Goal: Task Accomplishment & Management: Manage account settings

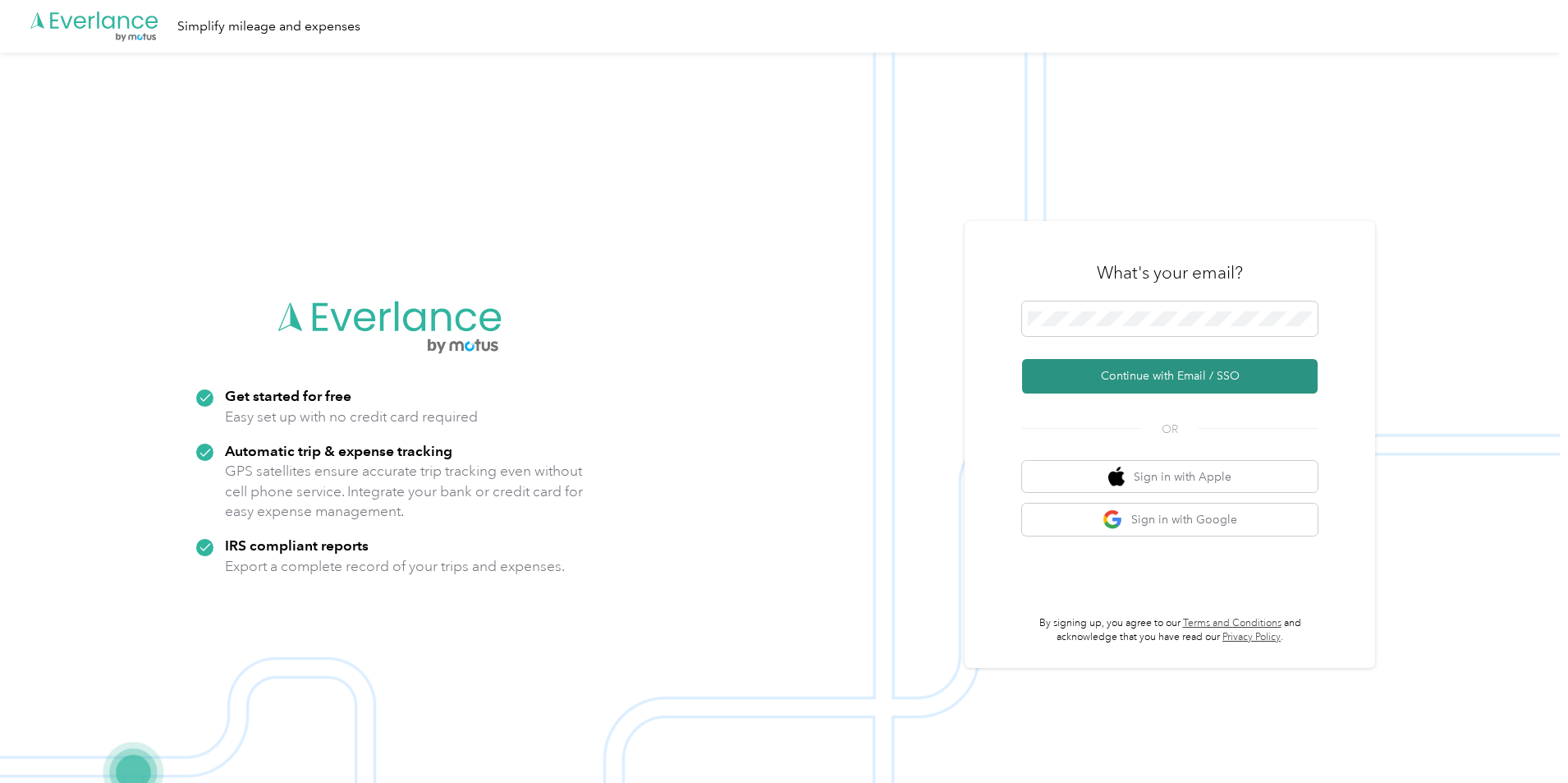
click at [1300, 359] on button "Continue with Email / SSO" at bounding box center [1170, 376] width 296 height 35
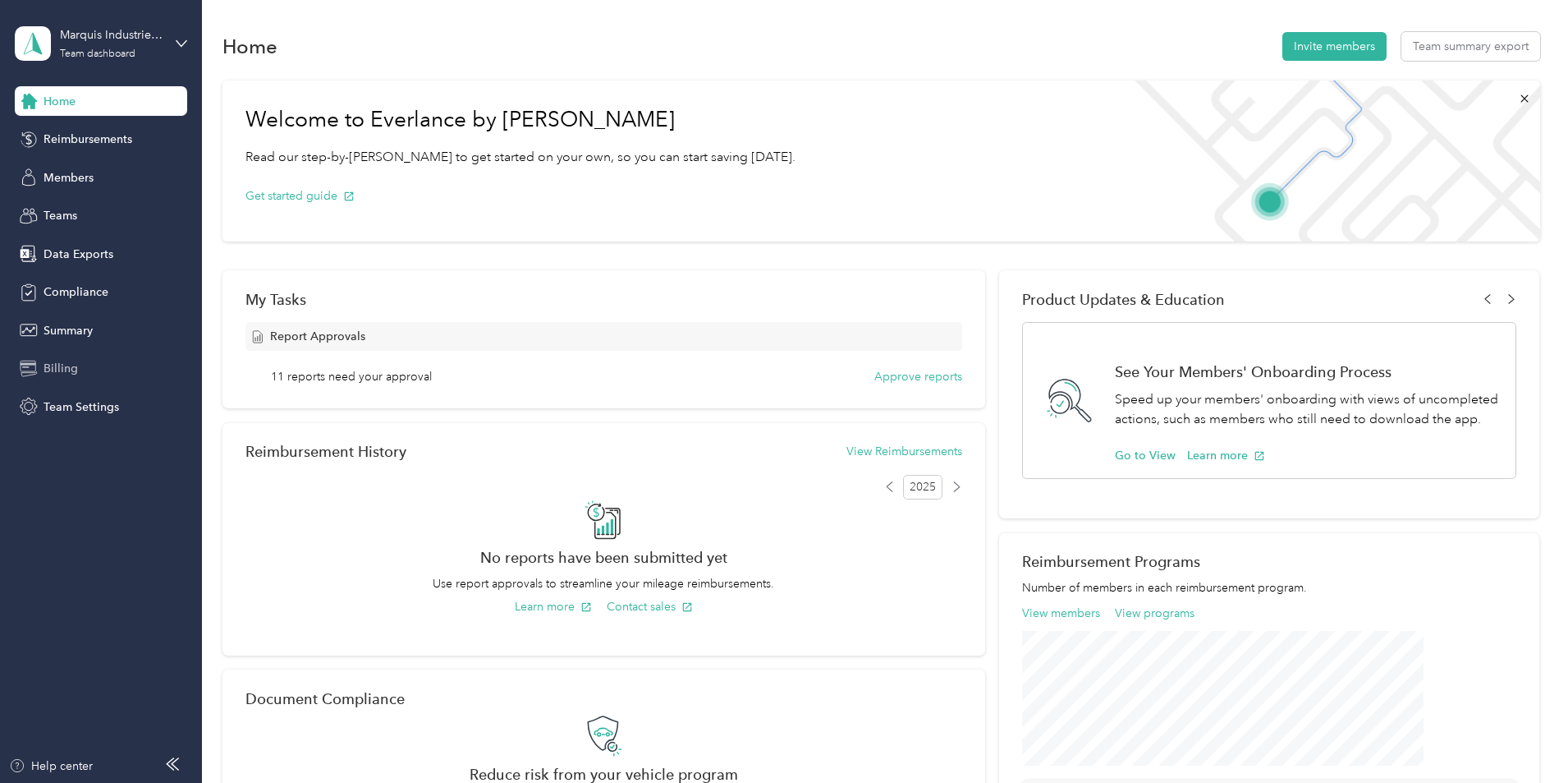
click at [80, 358] on div "Billing" at bounding box center [101, 368] width 172 height 29
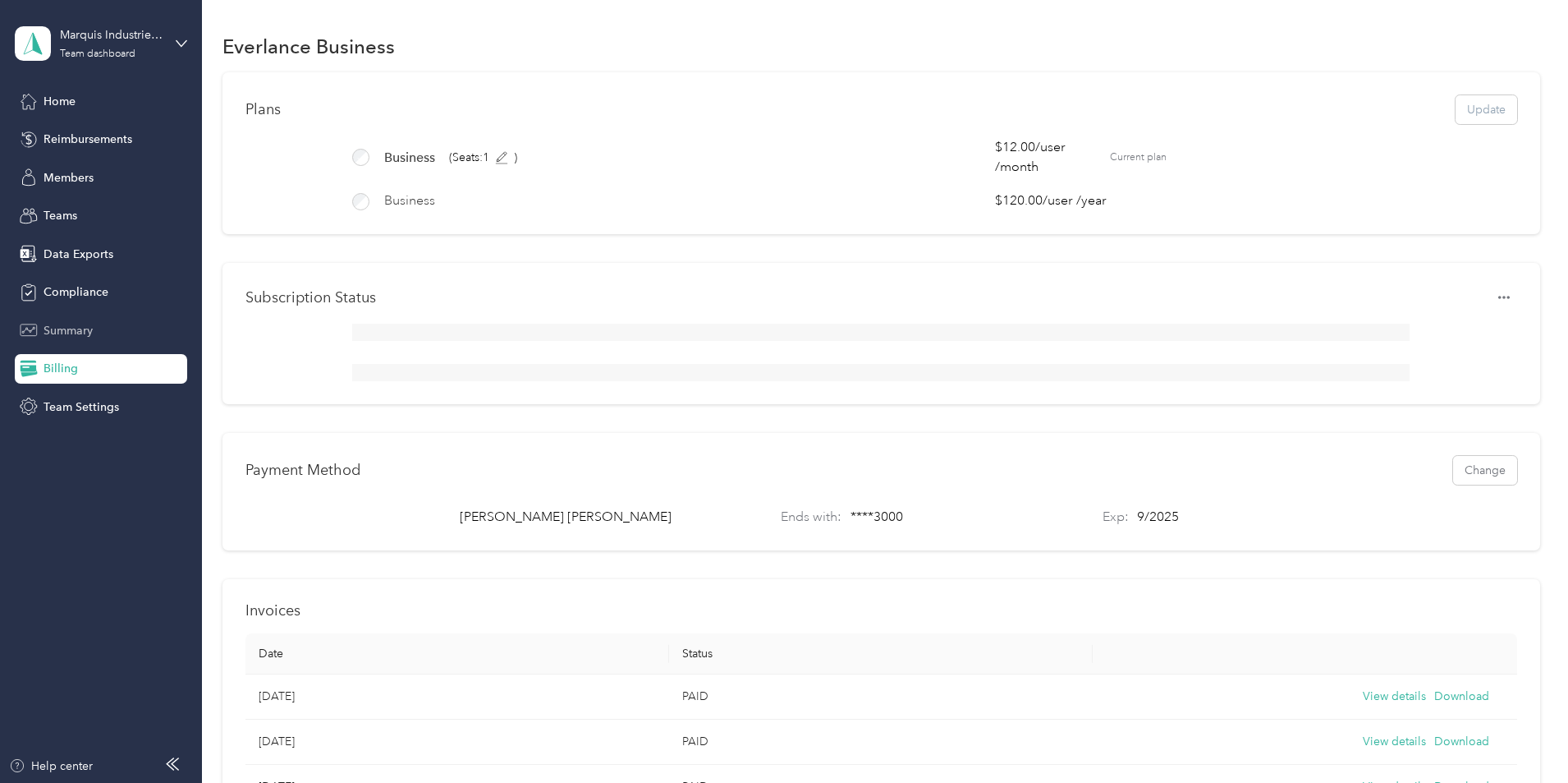
click at [67, 332] on span "Summary" at bounding box center [68, 331] width 49 height 17
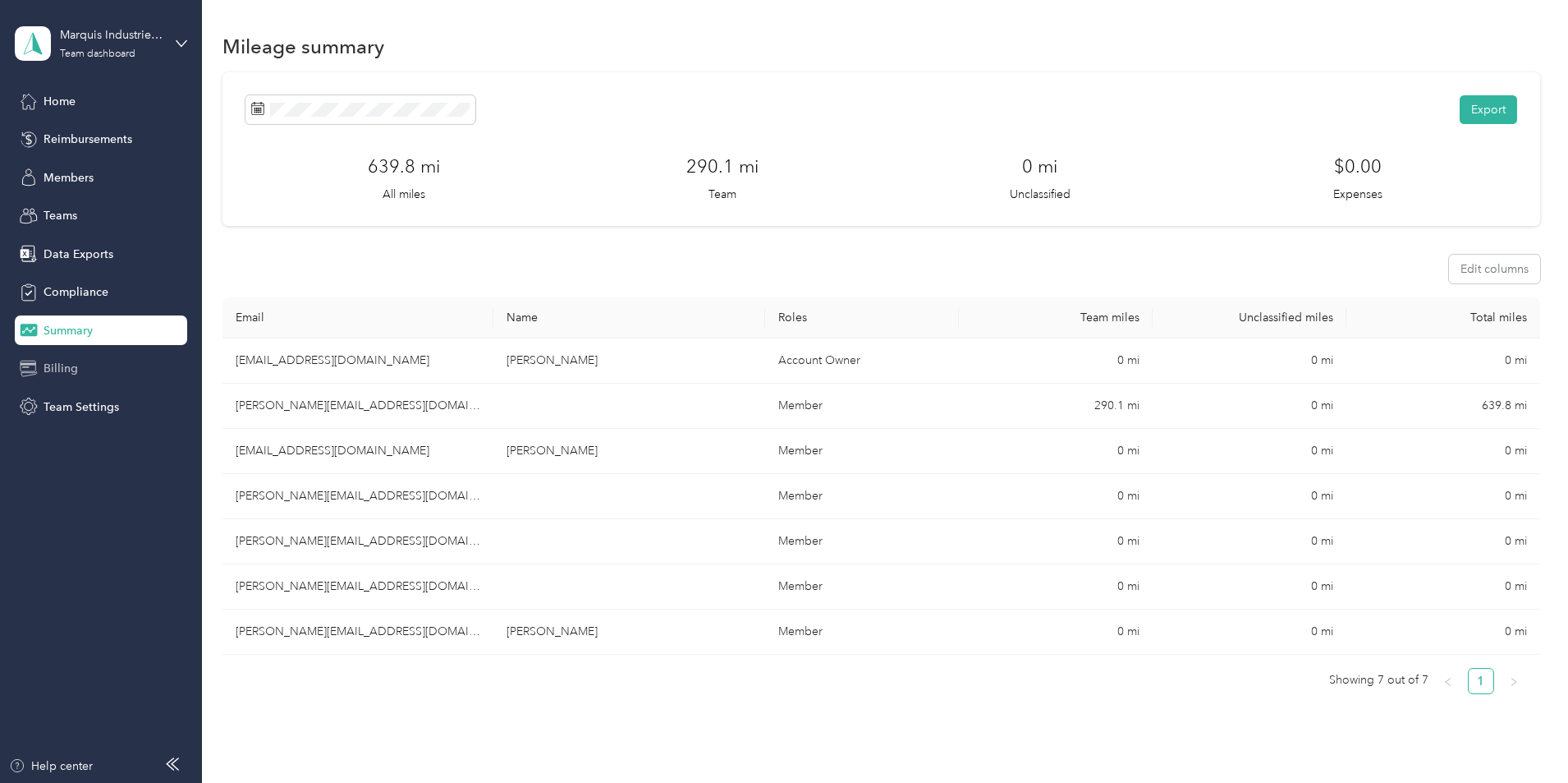
click at [91, 372] on div "Billing" at bounding box center [101, 368] width 172 height 29
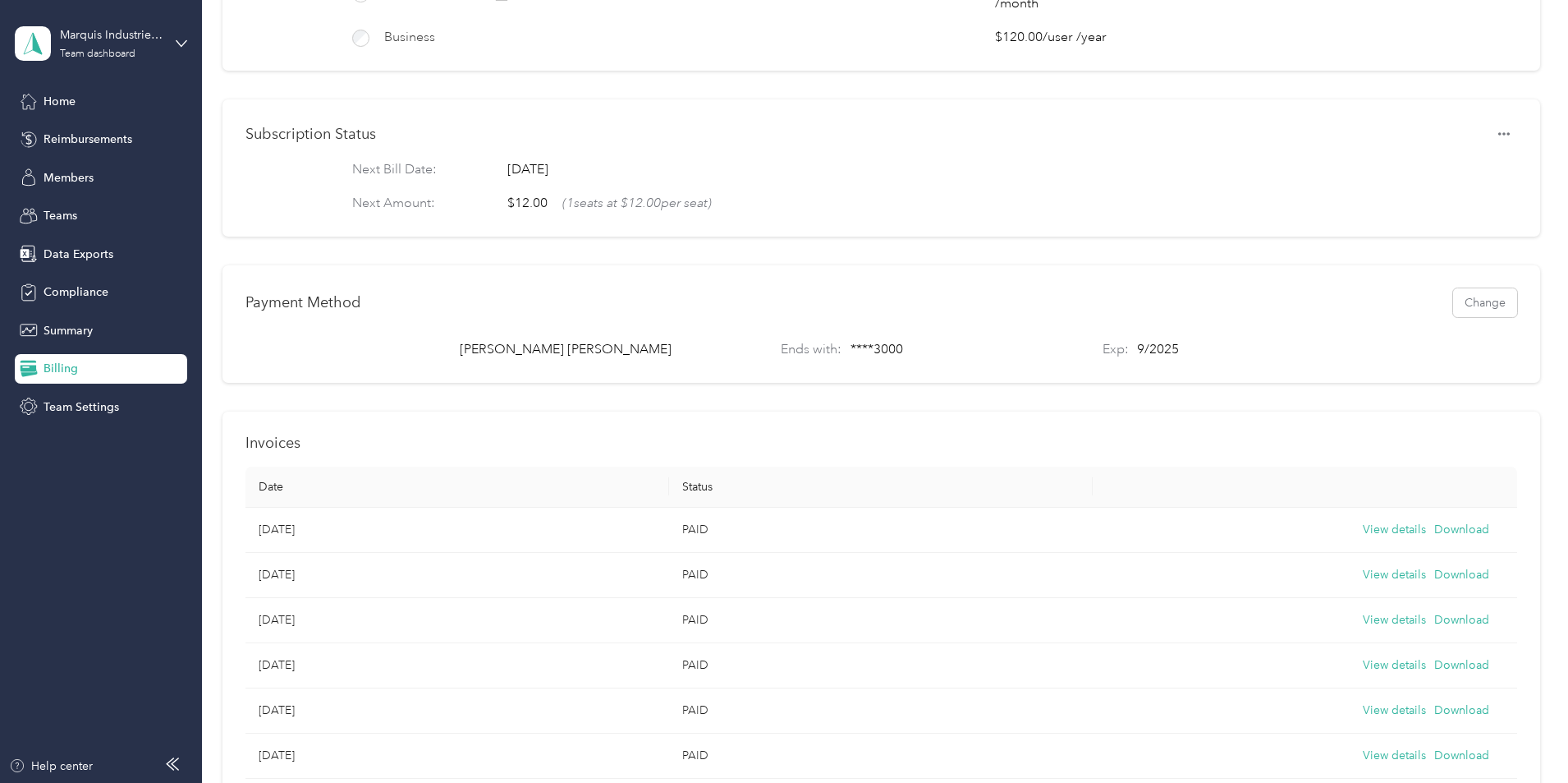
scroll to position [164, 0]
click at [1363, 538] on button "View details" at bounding box center [1394, 529] width 63 height 18
click at [44, 97] on span "Home" at bounding box center [59, 102] width 32 height 17
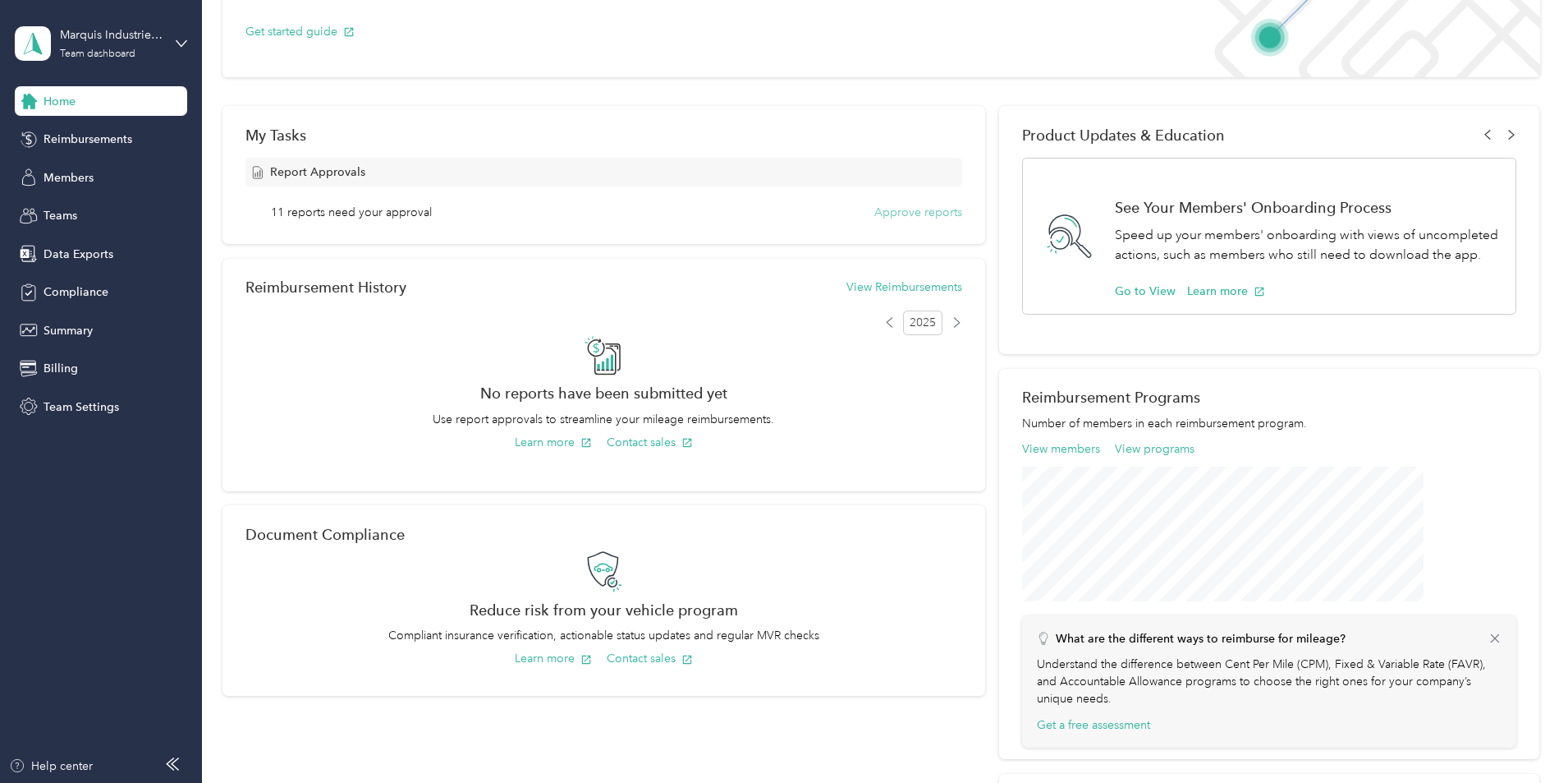
click at [914, 214] on button "Approve reports" at bounding box center [917, 212] width 88 height 17
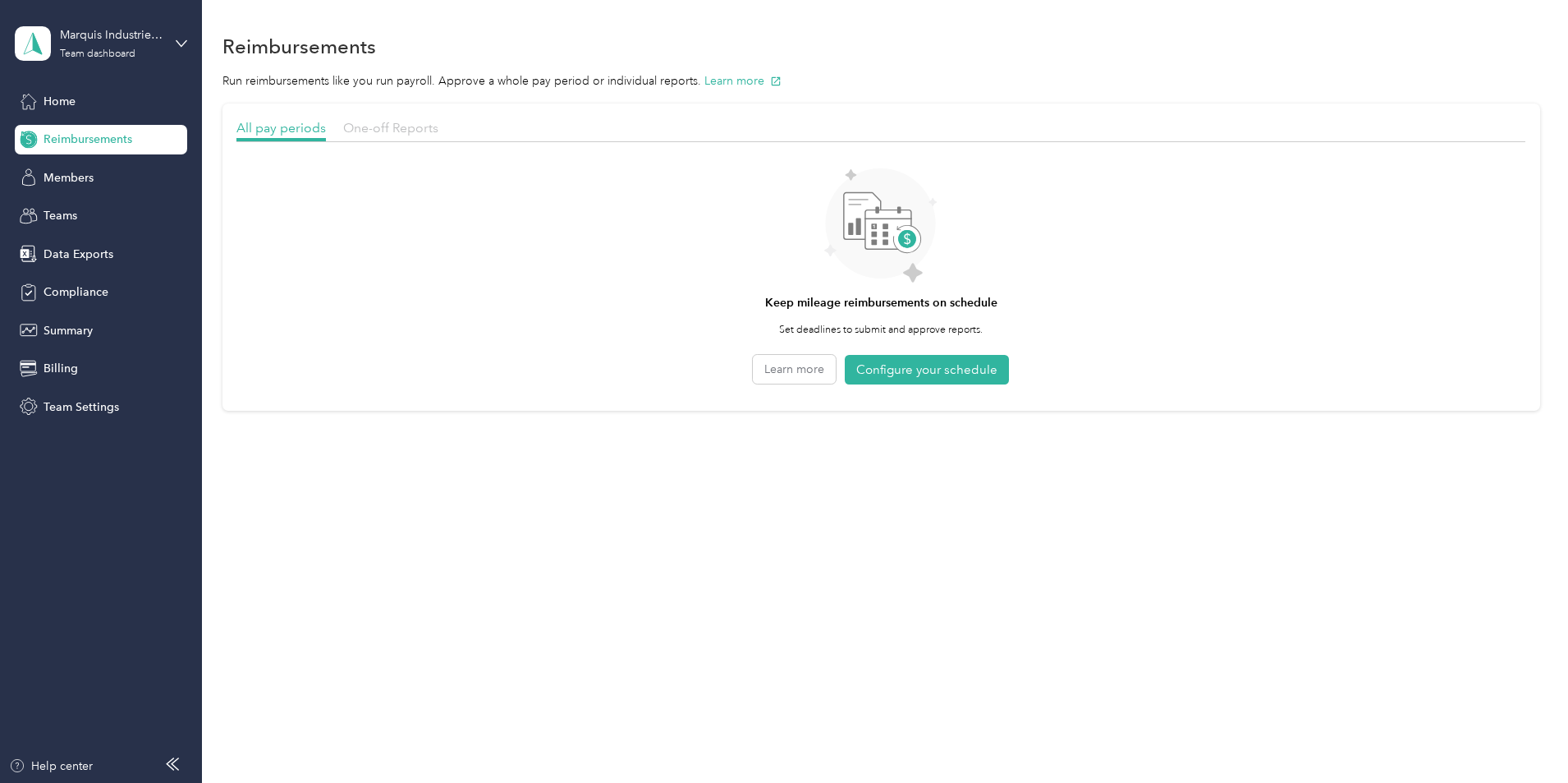
click at [439, 134] on span "One-off Reports" at bounding box center [390, 127] width 95 height 16
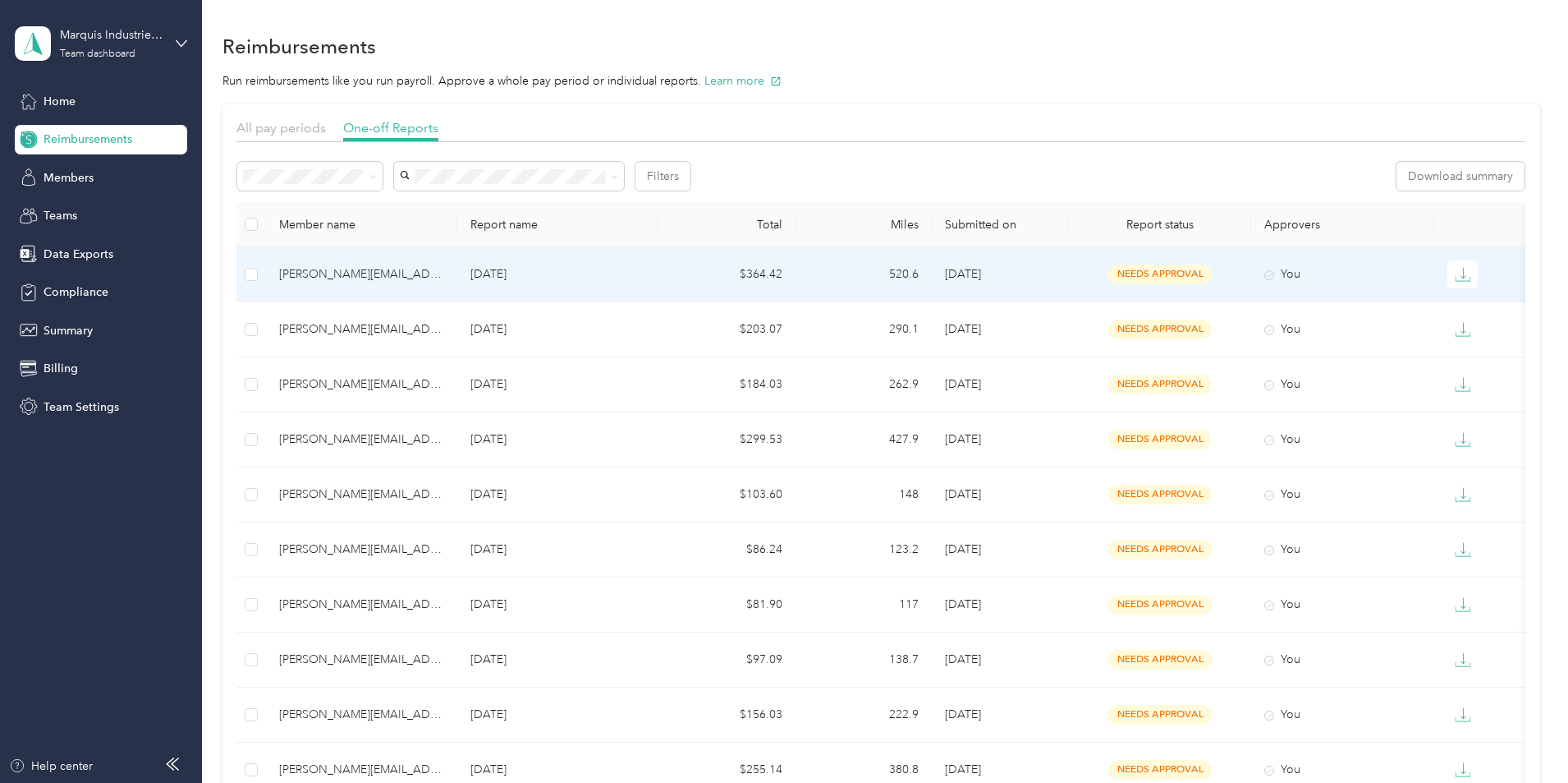
click at [419, 272] on div "[PERSON_NAME][EMAIL_ADDRESS][DOMAIN_NAME]" at bounding box center [361, 274] width 165 height 18
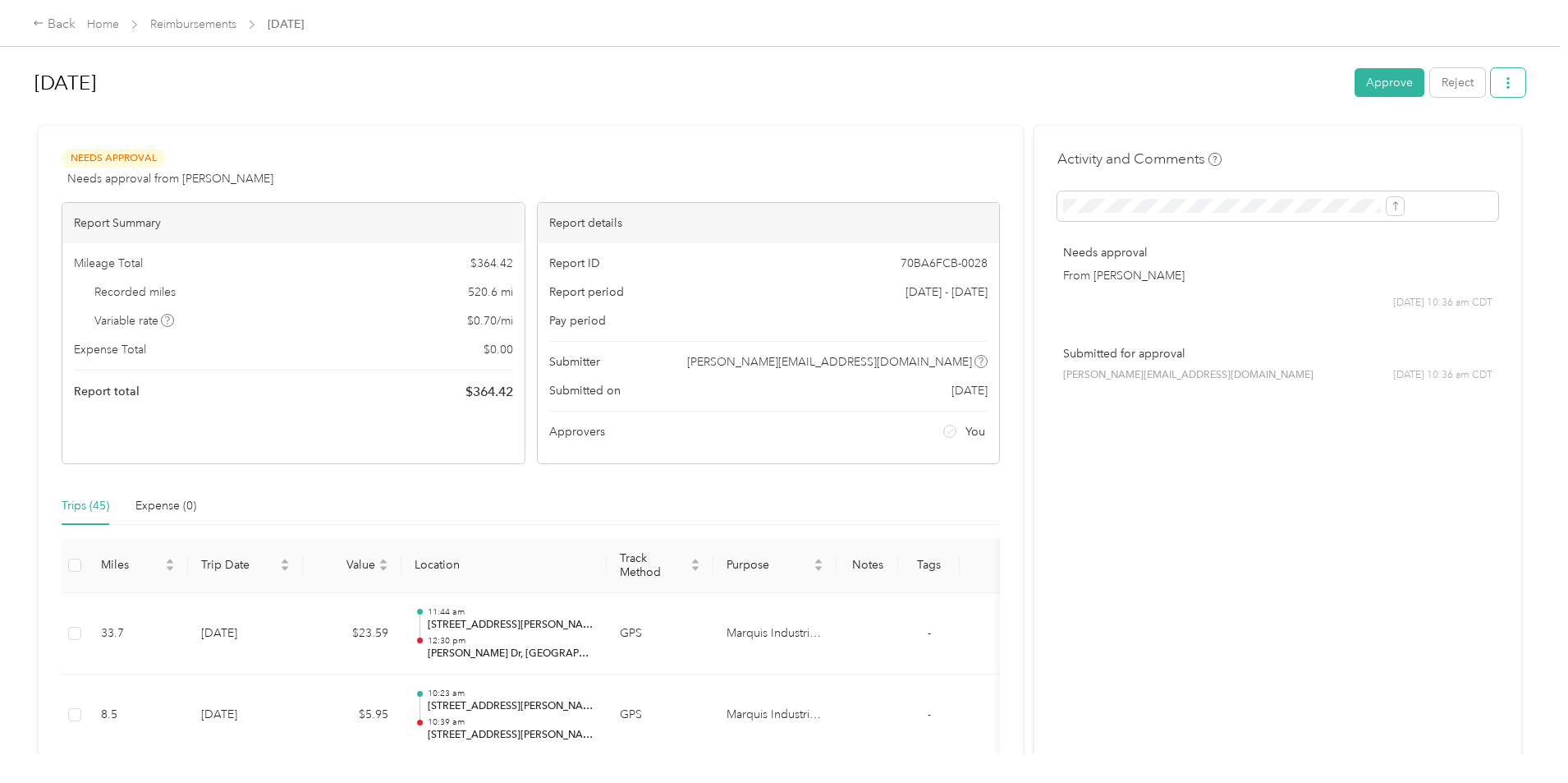
click at [1491, 84] on button "button" at bounding box center [1508, 82] width 35 height 29
click at [1364, 145] on div "Download" at bounding box center [1332, 143] width 98 height 17
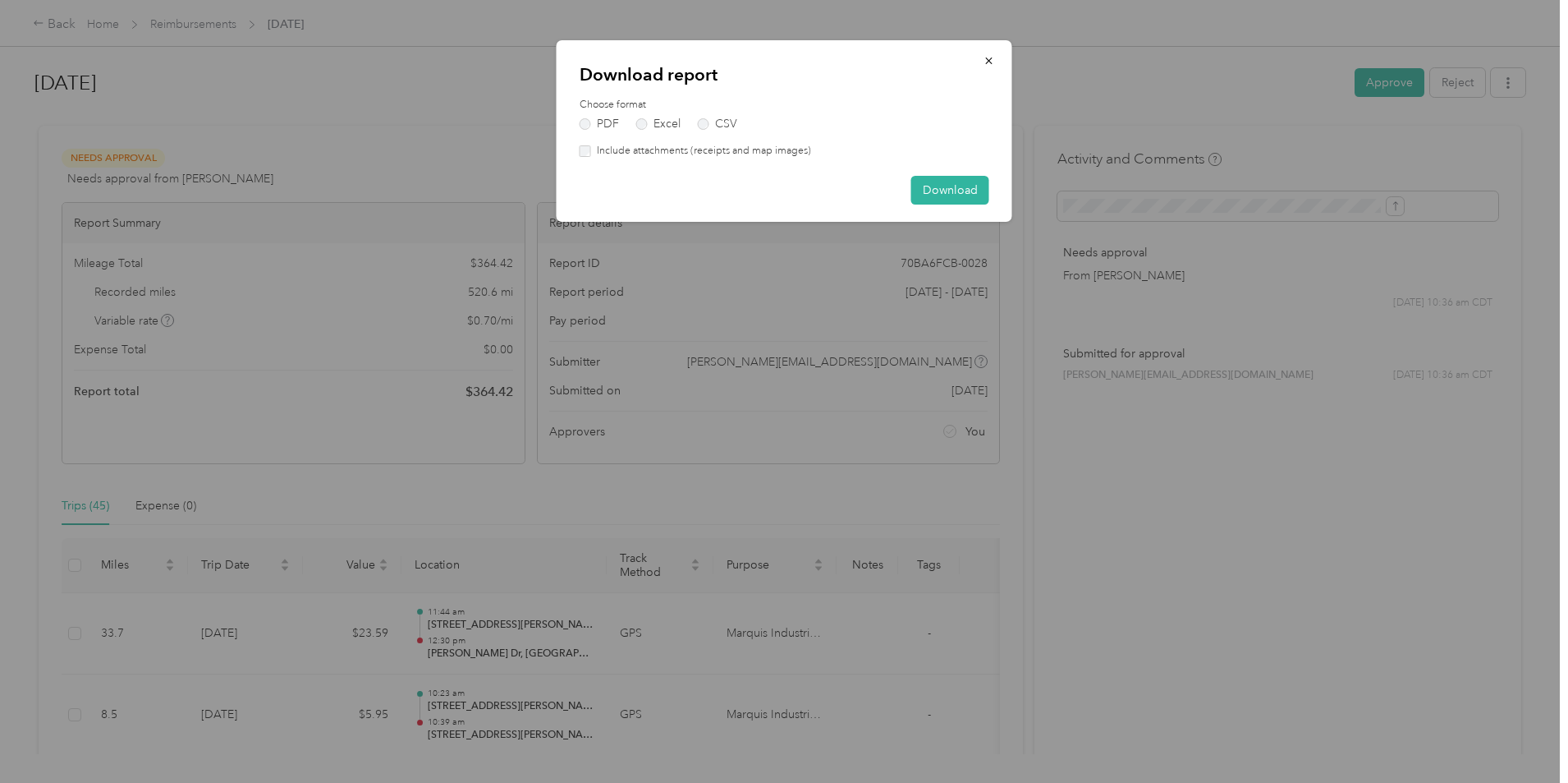
click at [648, 149] on label "Include attachments (receipts and map images)" at bounding box center [702, 152] width 220 height 15
click at [942, 190] on button "Download" at bounding box center [950, 190] width 78 height 29
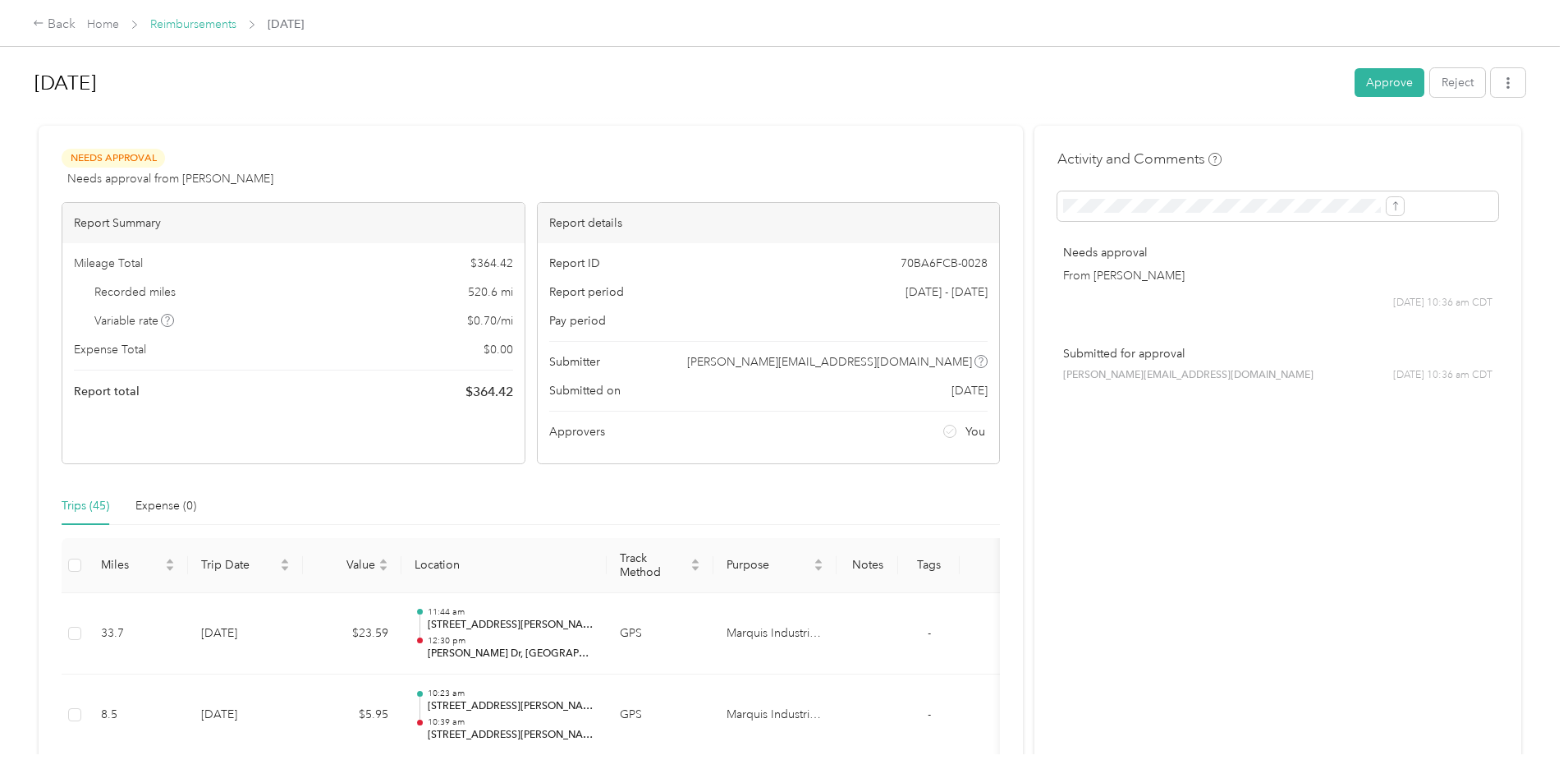
click at [236, 26] on link "Reimbursements" at bounding box center [194, 24] width 87 height 14
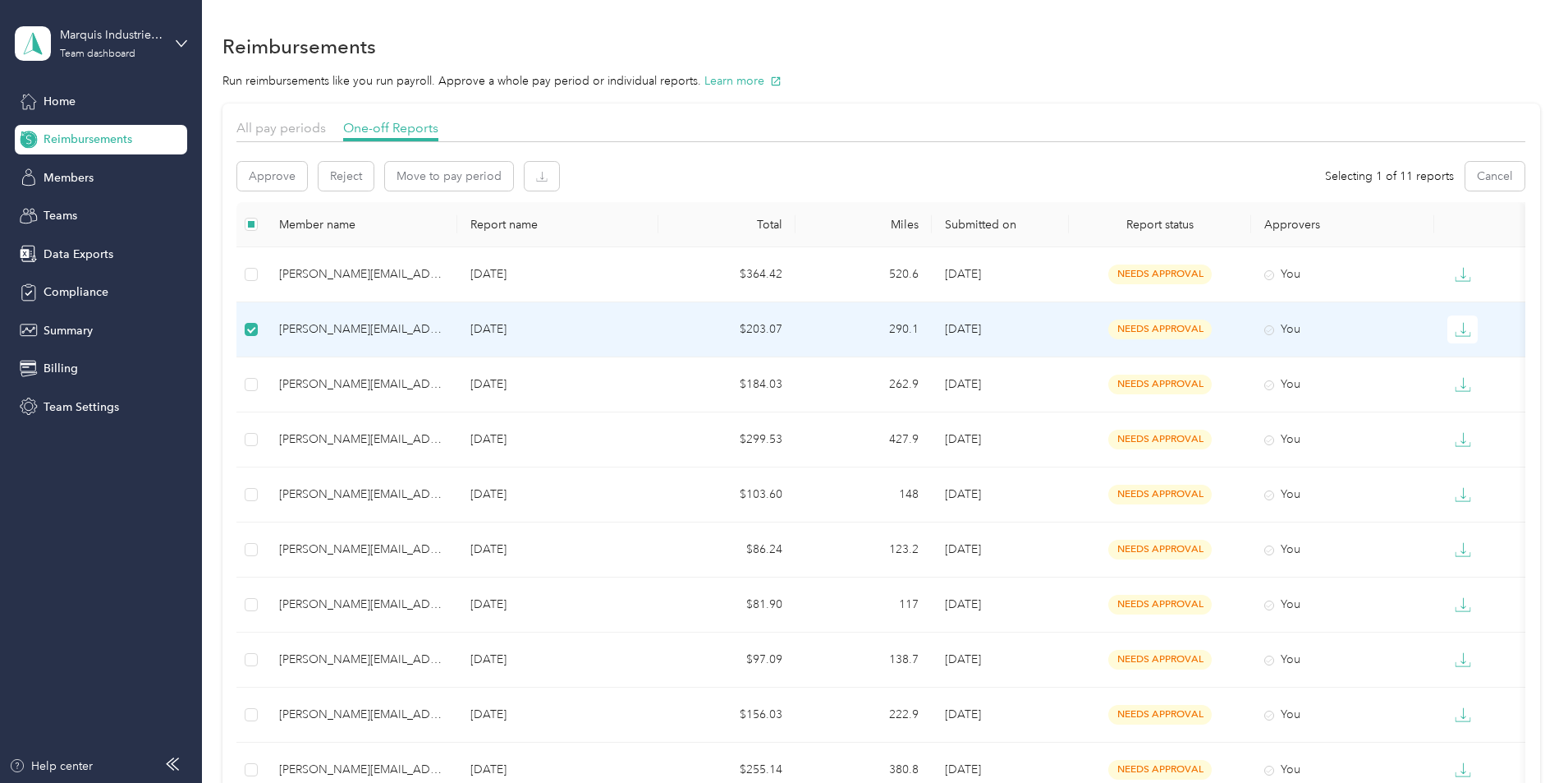
click at [796, 334] on td "$203.07" at bounding box center [727, 330] width 137 height 55
click at [547, 174] on icon "button" at bounding box center [542, 176] width 11 height 11
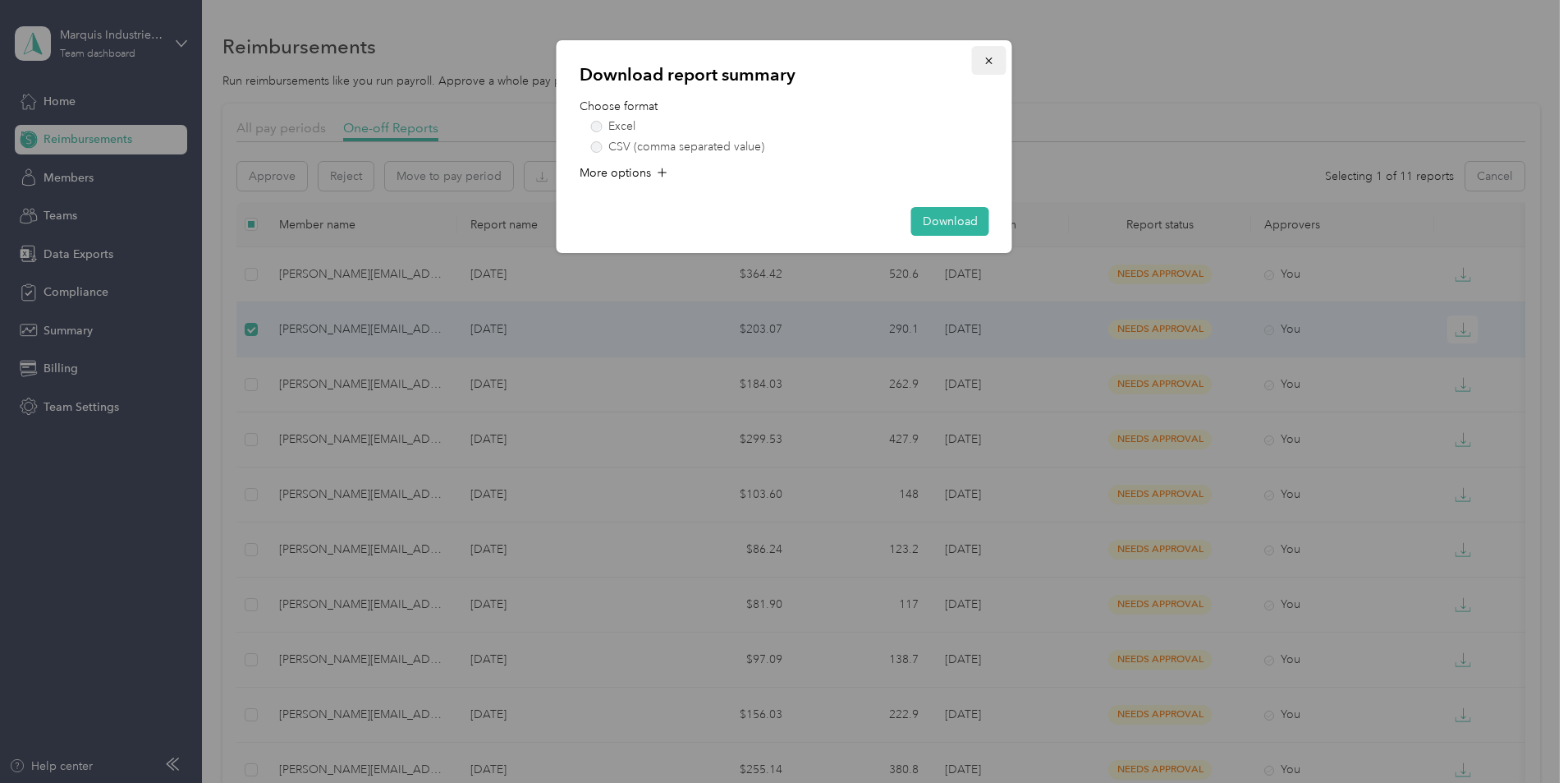
click at [992, 62] on icon "button" at bounding box center [989, 60] width 11 height 11
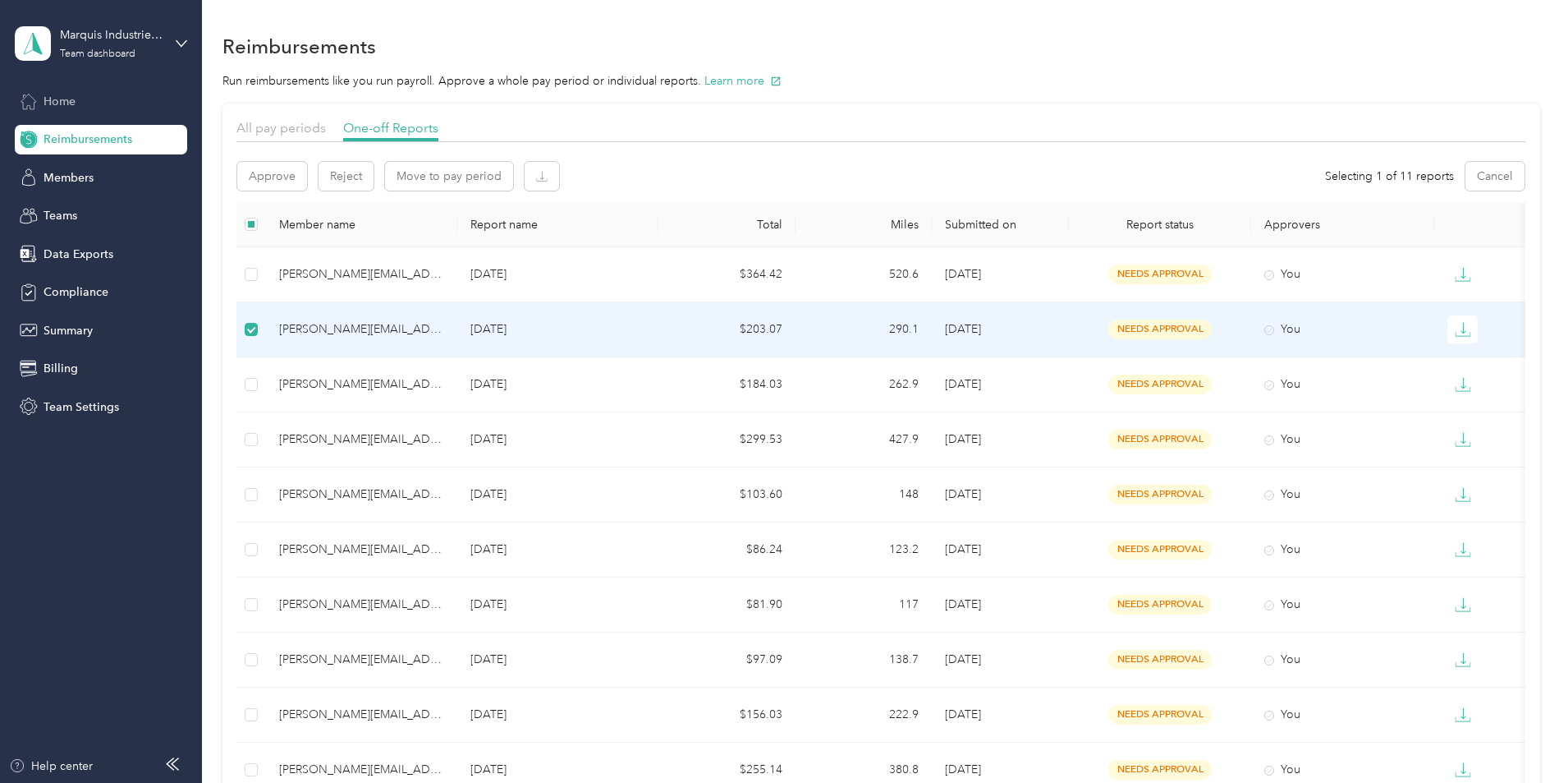
click at [59, 96] on span "Home" at bounding box center [59, 102] width 32 height 17
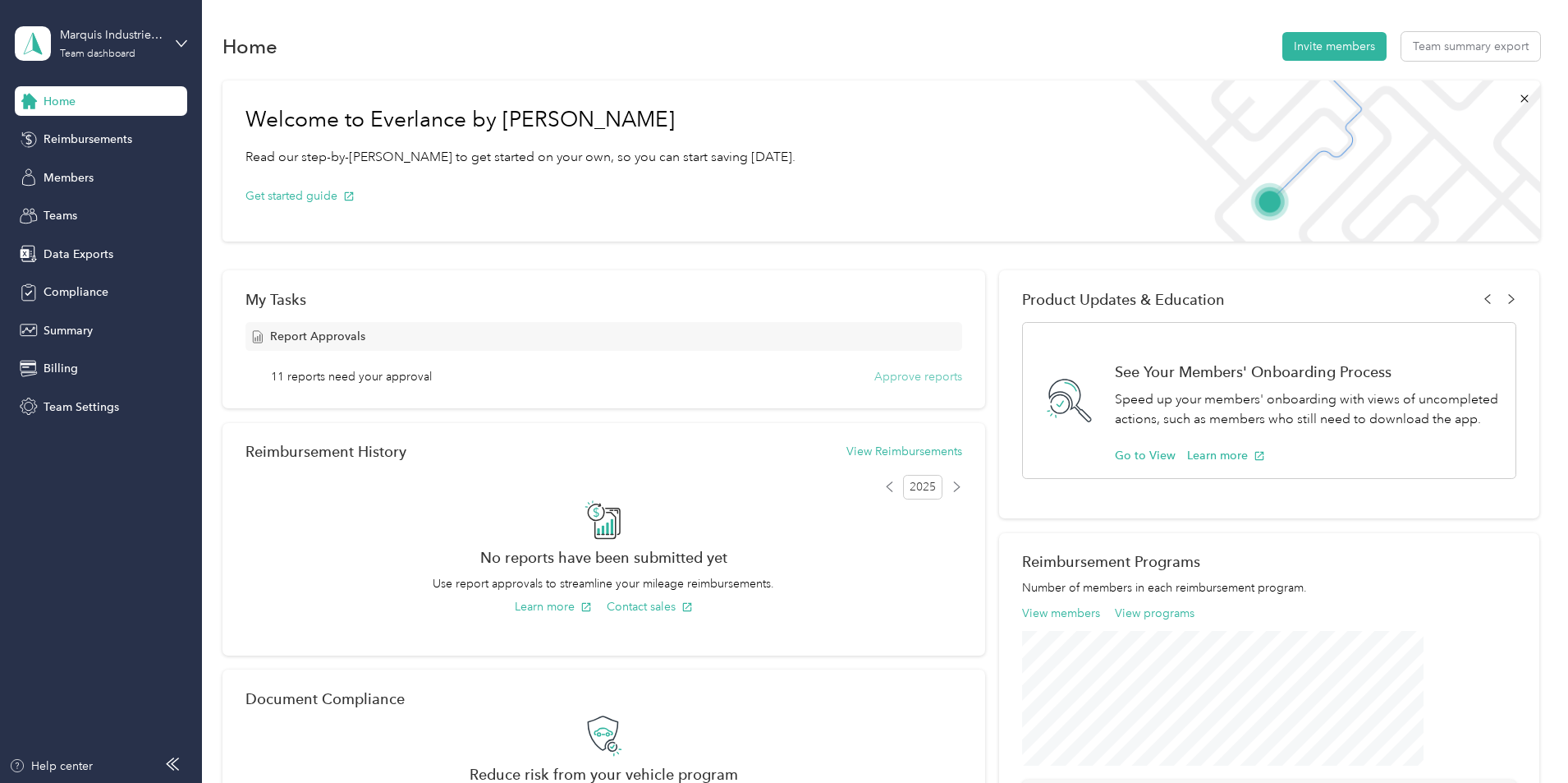
click at [887, 371] on button "Approve reports" at bounding box center [917, 377] width 88 height 17
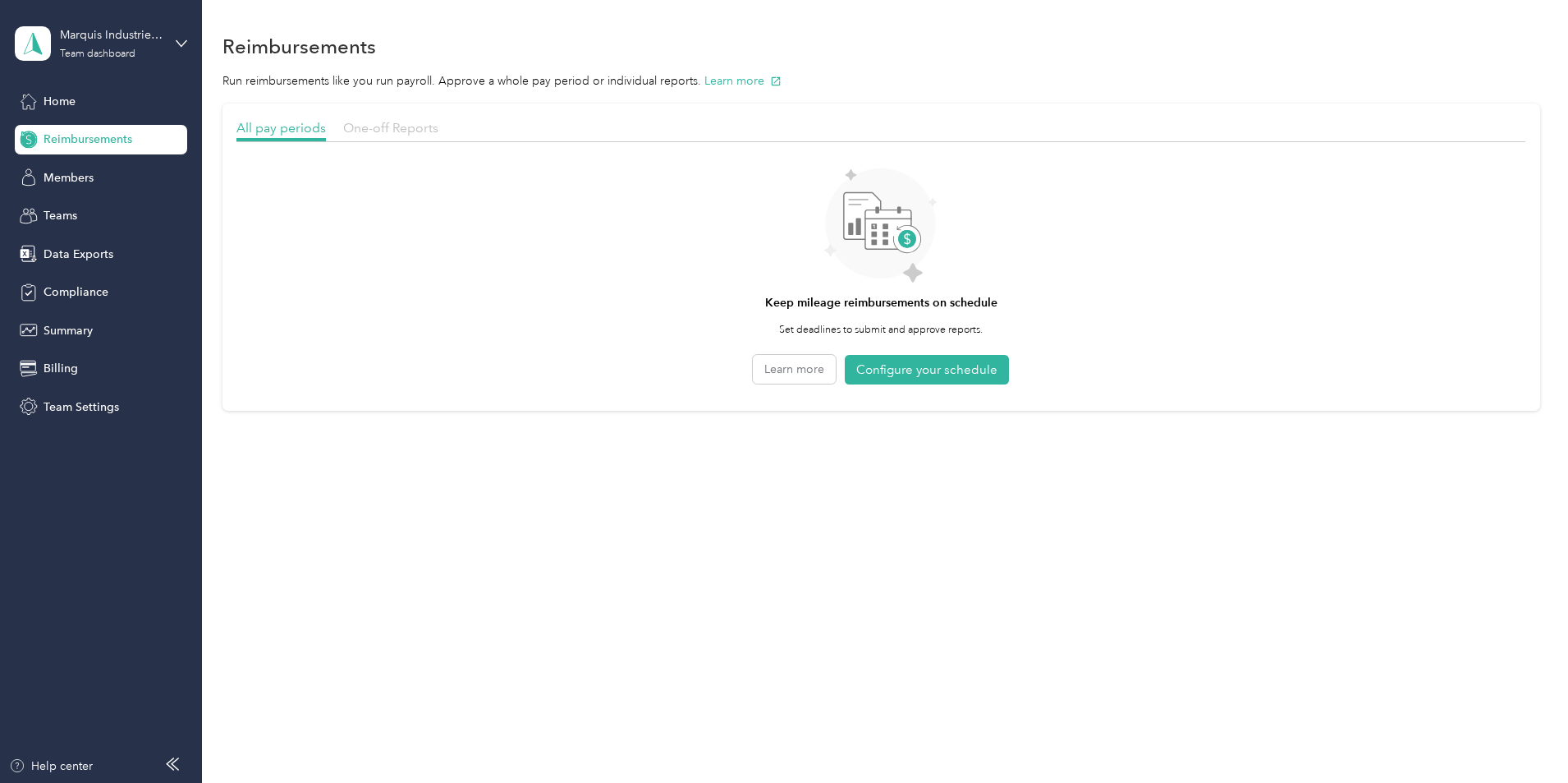
click at [439, 121] on div "One-off Reports" at bounding box center [390, 129] width 95 height 21
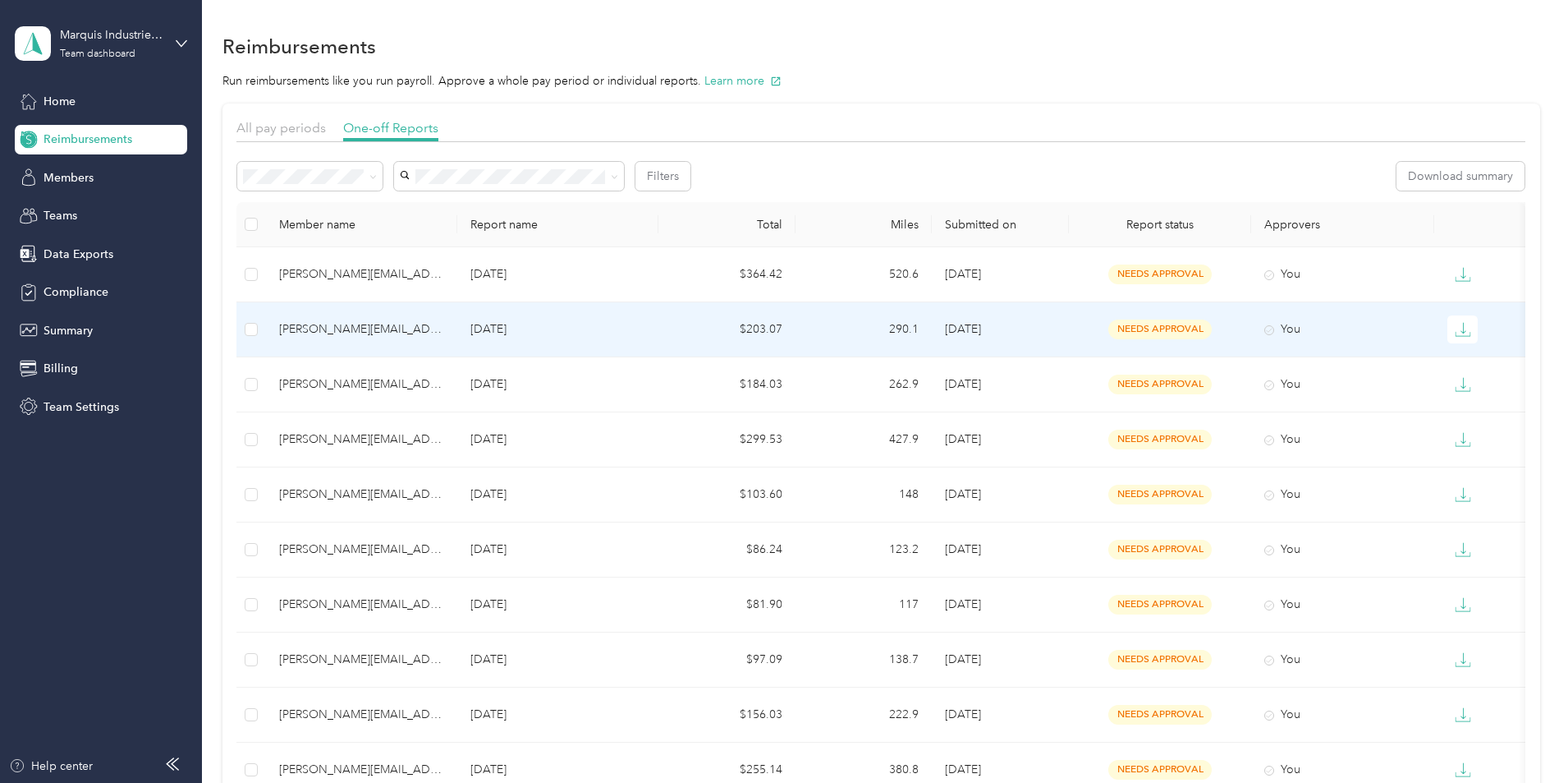
click at [458, 338] on td "[PERSON_NAME][EMAIL_ADDRESS][DOMAIN_NAME]" at bounding box center [361, 330] width 191 height 55
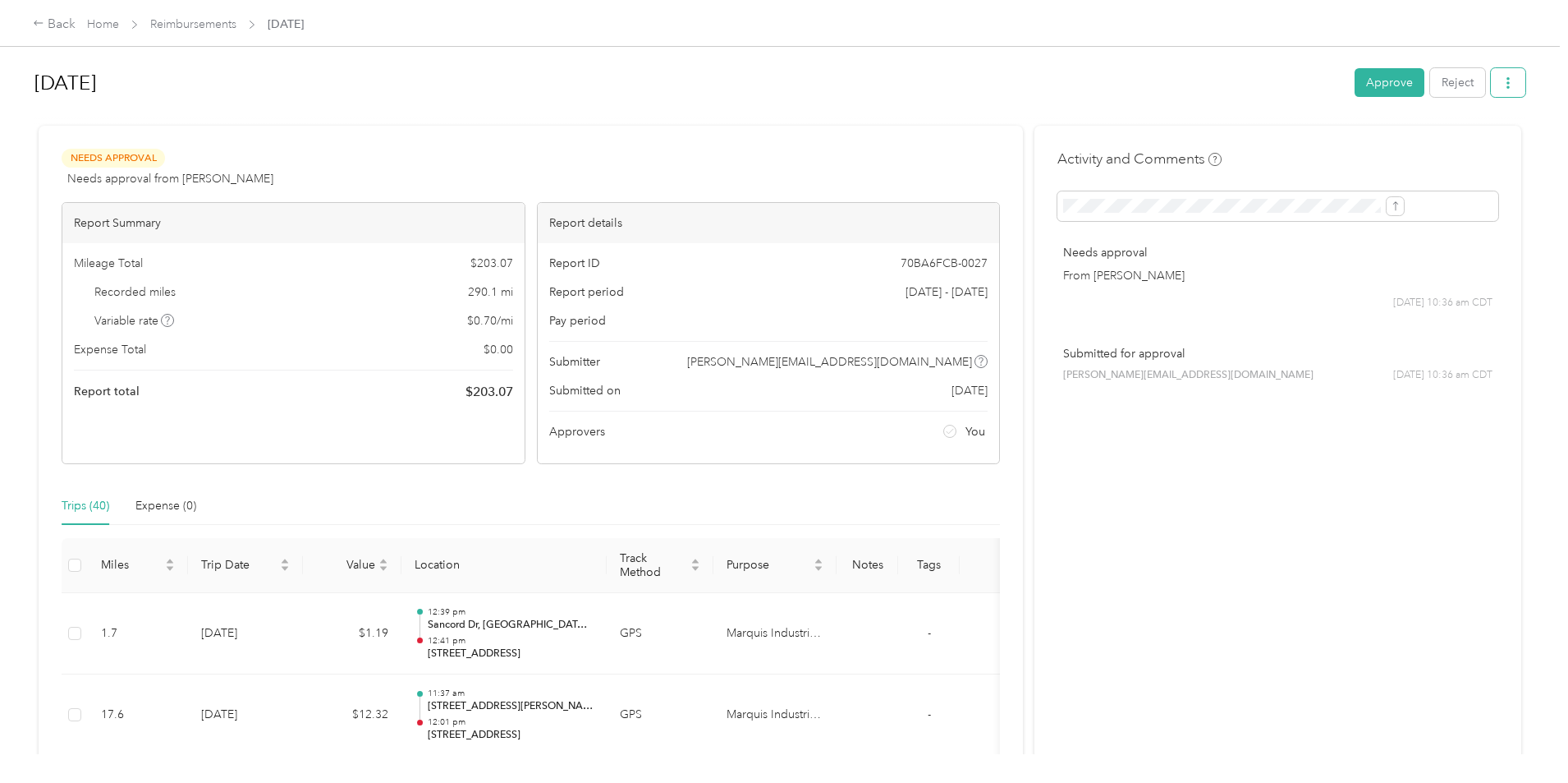
click at [1502, 81] on icon "button" at bounding box center [1508, 83] width 11 height 11
click at [1331, 143] on span "Download" at bounding box center [1327, 143] width 55 height 17
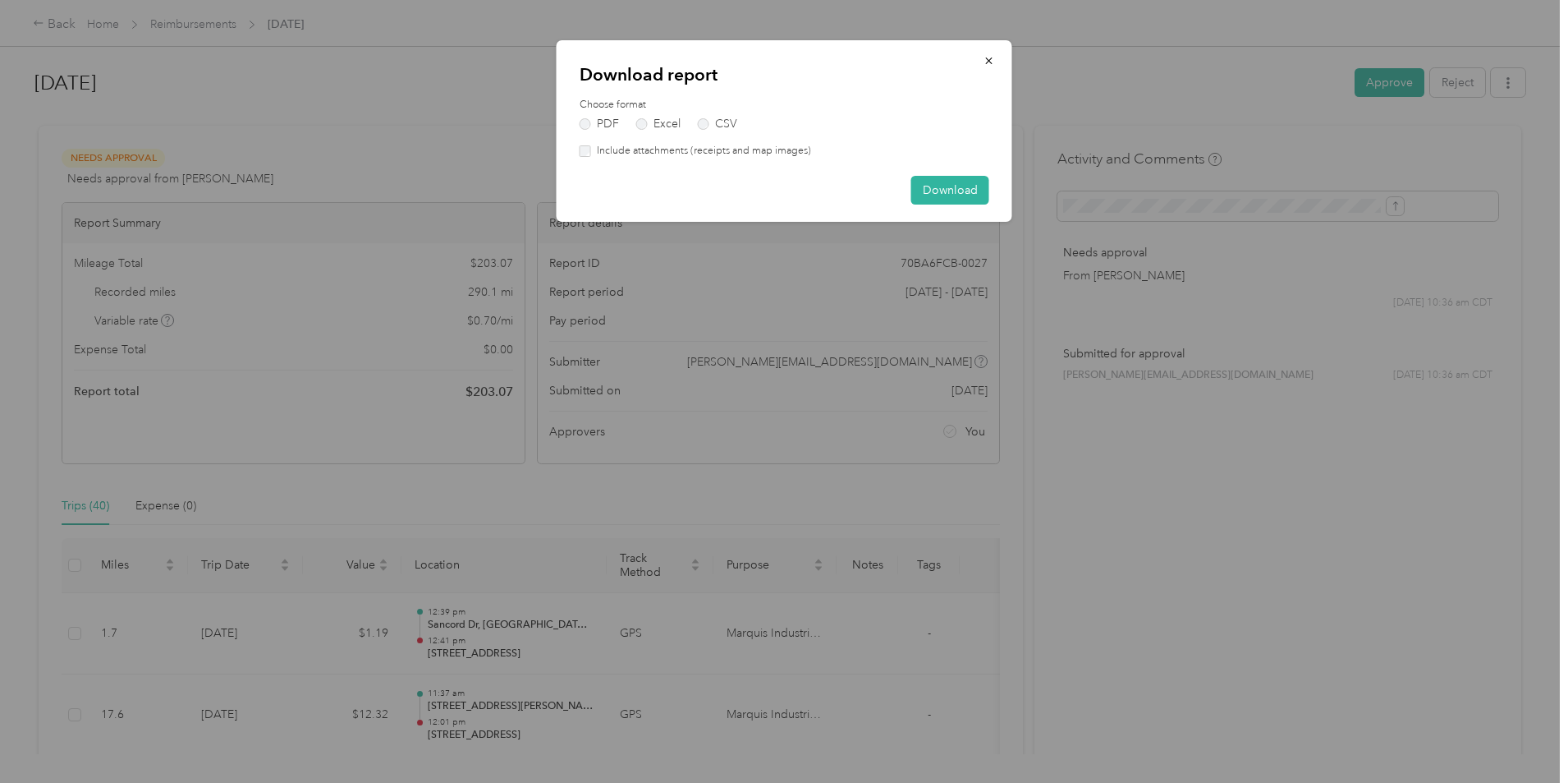
click at [752, 155] on label "Include attachments (receipts and map images)" at bounding box center [702, 152] width 220 height 15
click at [965, 188] on button "Download" at bounding box center [950, 190] width 78 height 29
